Goal: Navigation & Orientation: Find specific page/section

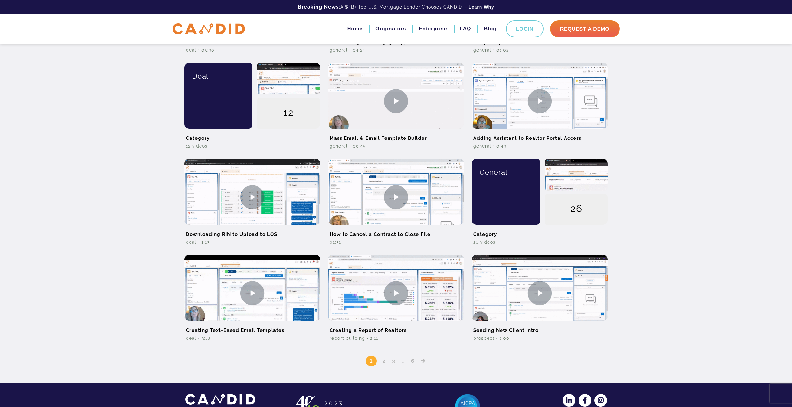
scroll to position [349, 0]
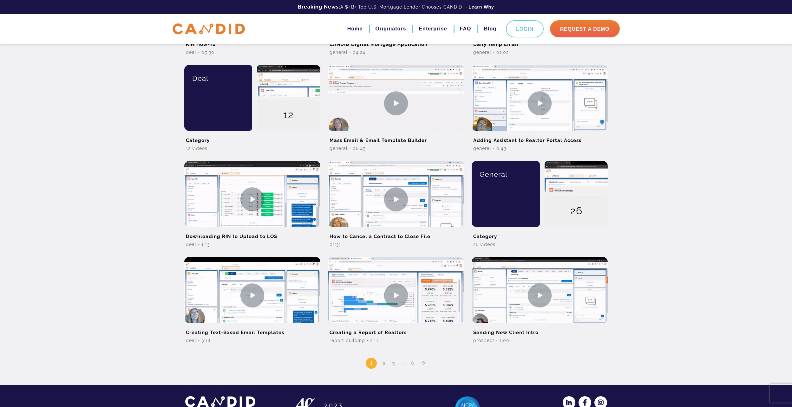
click at [384, 362] on link "2" at bounding box center [384, 363] width 8 height 6
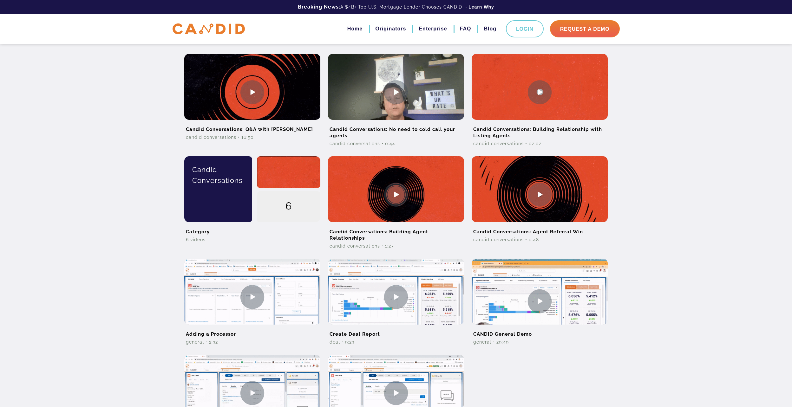
scroll to position [381, 0]
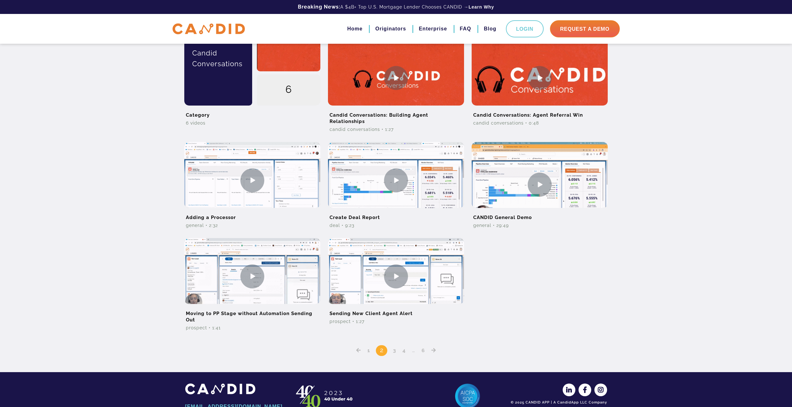
click at [395, 351] on link "3" at bounding box center [395, 351] width 8 height 6
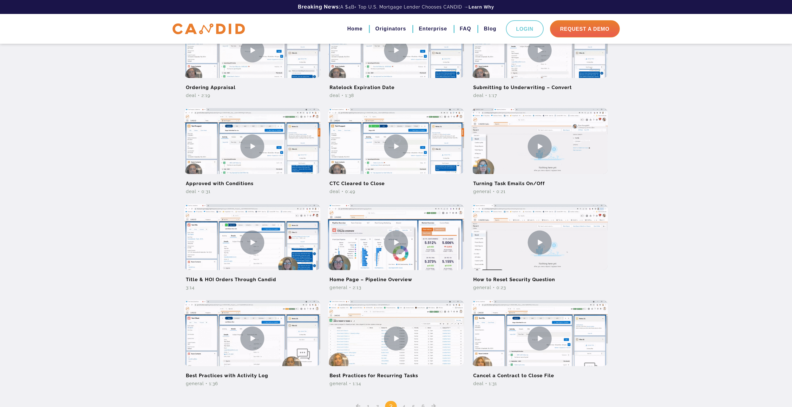
scroll to position [222, 0]
